Goal: Register for event/course

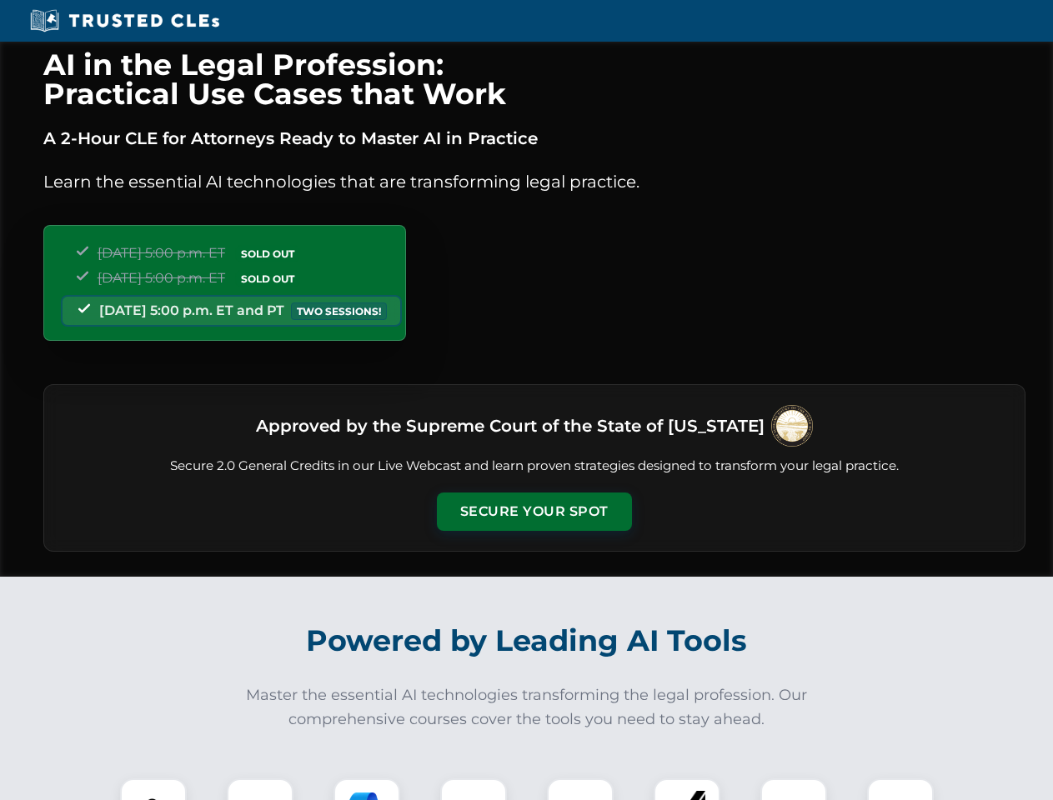
click at [534, 512] on button "Secure Your Spot" at bounding box center [534, 512] width 195 height 38
click at [153, 789] on img at bounding box center [153, 812] width 48 height 48
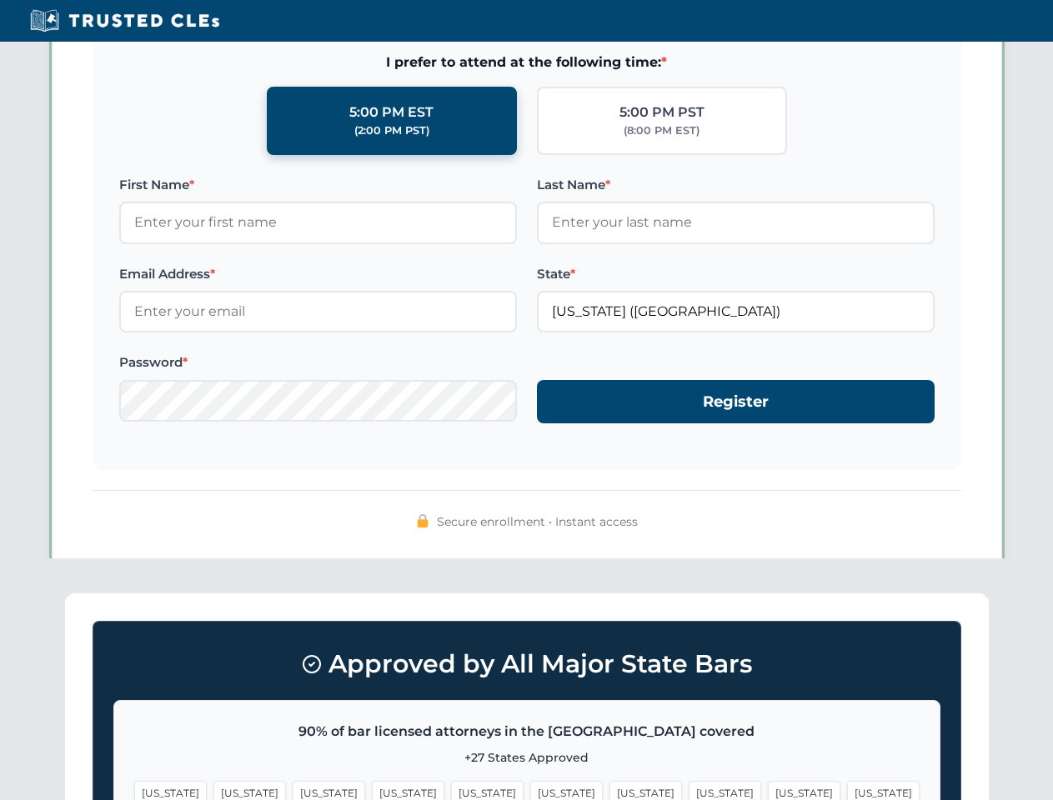
click at [609, 789] on span "[US_STATE]" at bounding box center [645, 793] width 73 height 24
click at [768, 789] on span "[US_STATE]" at bounding box center [804, 793] width 73 height 24
